Goal: Transaction & Acquisition: Purchase product/service

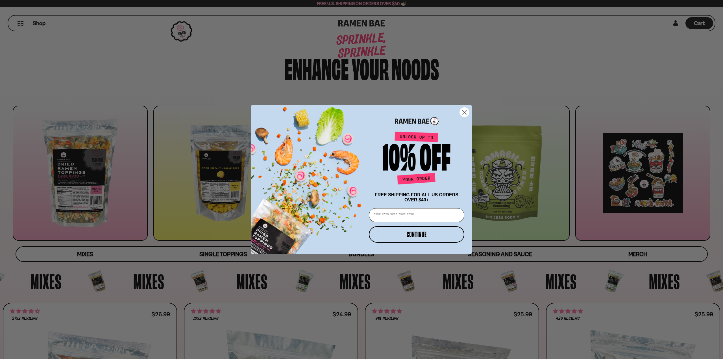
click at [466, 112] on icon "Close dialog" at bounding box center [464, 112] width 4 height 4
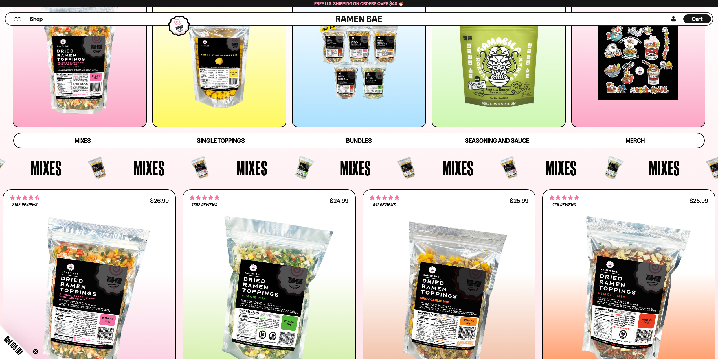
scroll to position [113, 0]
click at [168, 181] on div "Mixes" at bounding box center [127, 168] width 103 height 28
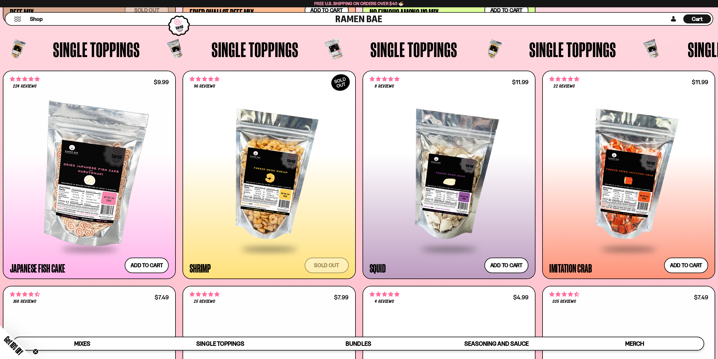
scroll to position [706, 0]
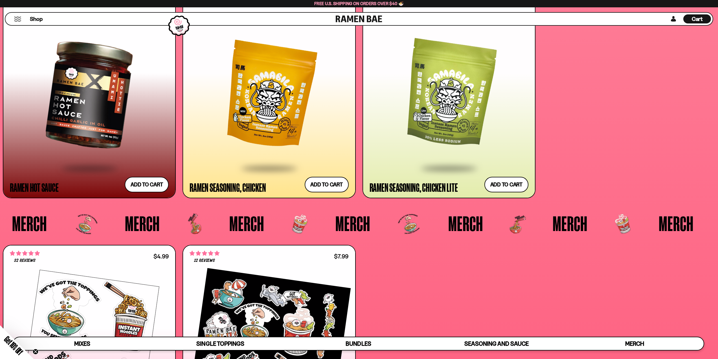
scroll to position [2047, 0]
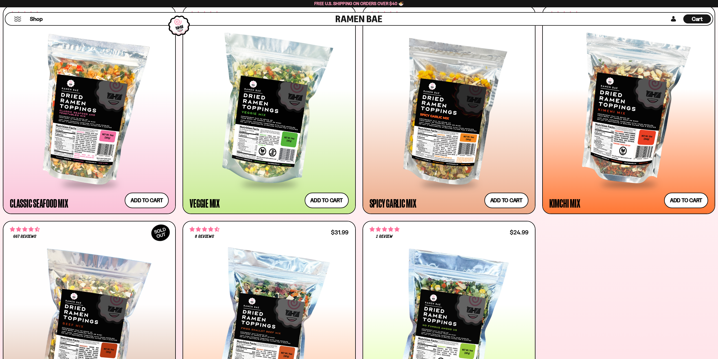
scroll to position [139, 0]
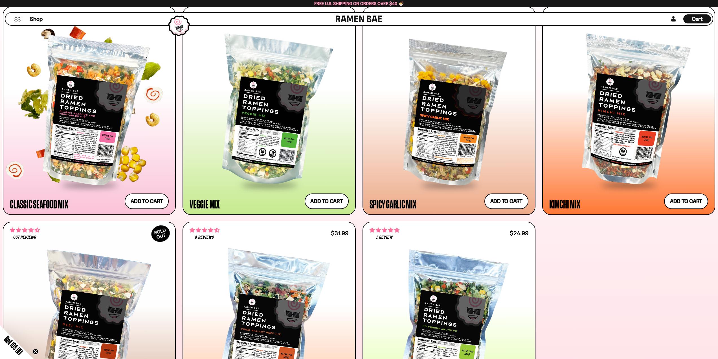
click at [86, 149] on div at bounding box center [89, 111] width 159 height 145
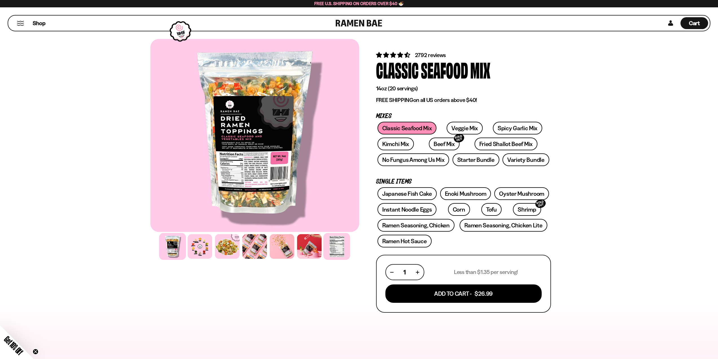
click at [342, 246] on div at bounding box center [336, 246] width 27 height 27
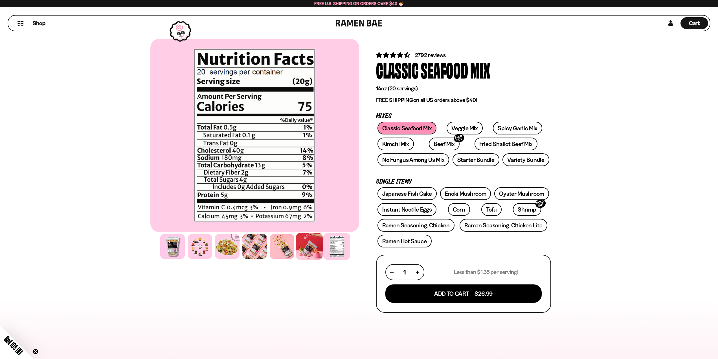
click at [311, 240] on div at bounding box center [309, 246] width 27 height 27
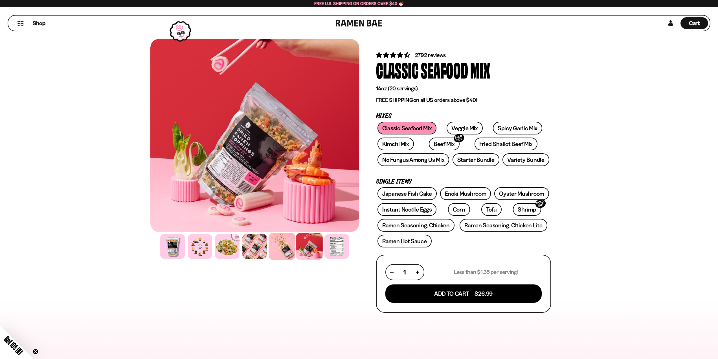
click at [280, 241] on div at bounding box center [282, 246] width 27 height 27
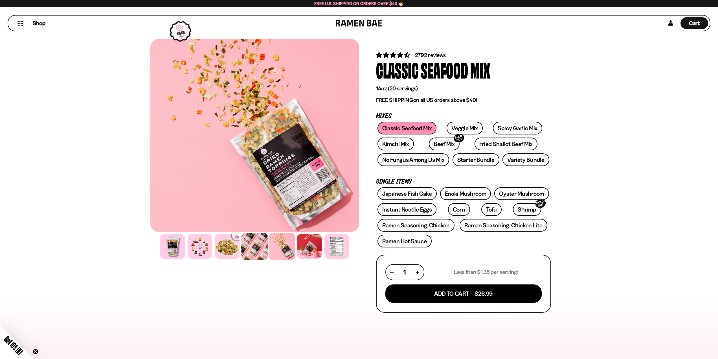
click at [248, 242] on div at bounding box center [254, 246] width 27 height 27
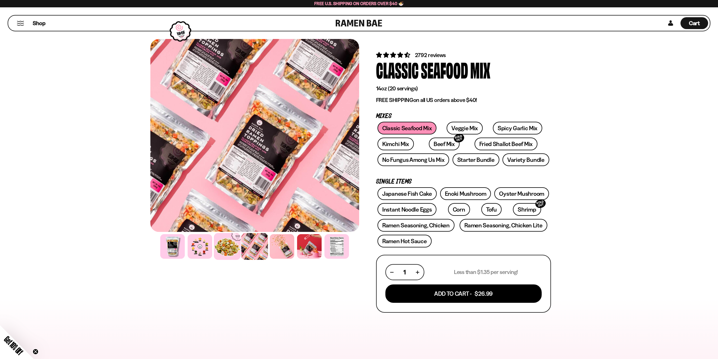
click at [225, 242] on div at bounding box center [227, 246] width 27 height 27
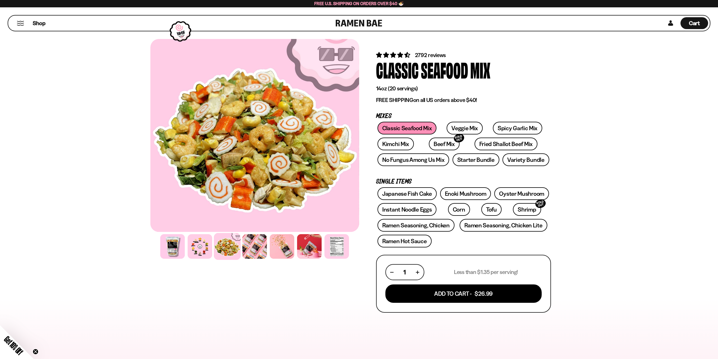
click at [186, 242] on div at bounding box center [254, 246] width 209 height 27
click at [170, 243] on div at bounding box center [172, 246] width 27 height 27
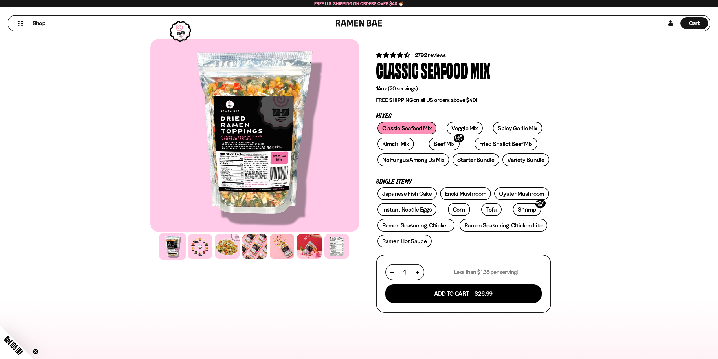
click at [255, 163] on div at bounding box center [254, 135] width 209 height 193
drag, startPoint x: 334, startPoint y: 24, endPoint x: 381, endPoint y: 23, distance: 47.4
click at [381, 23] on div "Shop Cart D0381C2F-513E-4F90-8A41-6F0A75DCBAAA" at bounding box center [359, 23] width 703 height 16
copy link
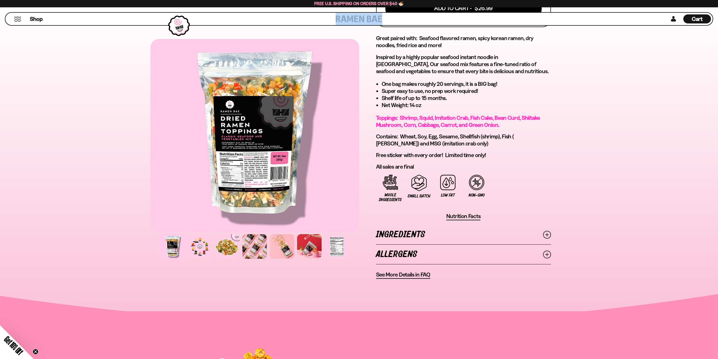
scroll to position [310, 0]
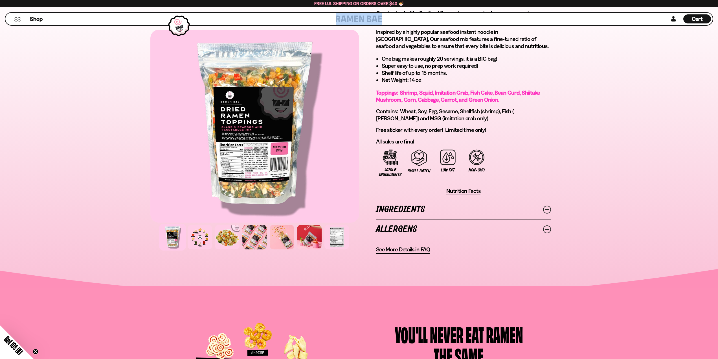
click at [420, 211] on link "Ingredients" at bounding box center [463, 209] width 175 height 19
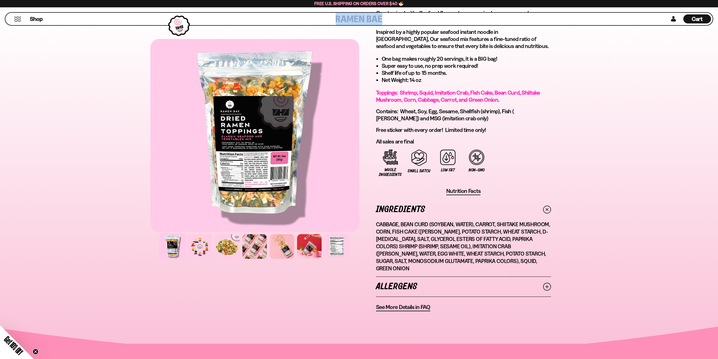
click at [445, 277] on link "Allergens" at bounding box center [463, 286] width 175 height 19
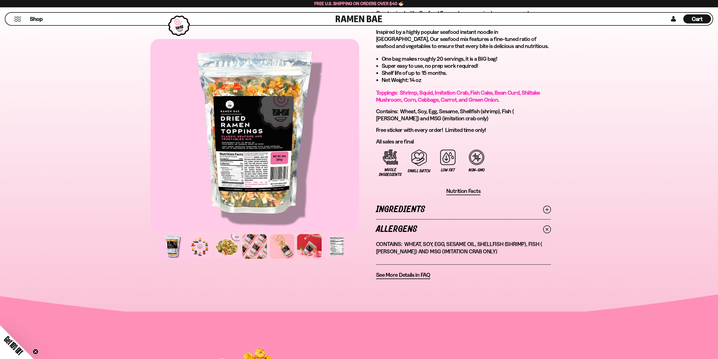
click at [410, 198] on div "2792 reviews Classic Seafood Mix 14oz (20 servings) FREE SHIPPING on all US ord…" at bounding box center [463, 9] width 175 height 539
click at [411, 209] on link "Ingredients" at bounding box center [463, 209] width 175 height 19
